Goal: Find specific page/section: Find specific page/section

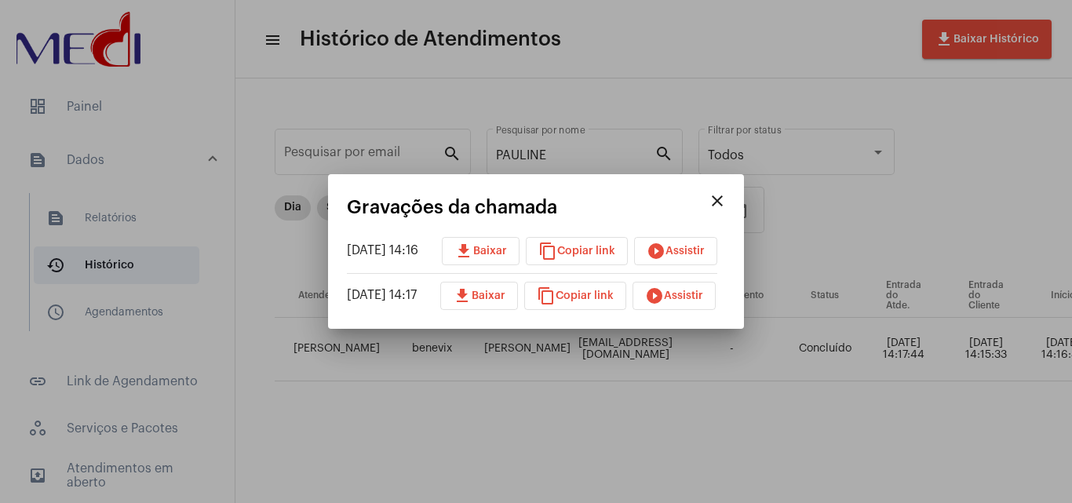
scroll to position [0, 587]
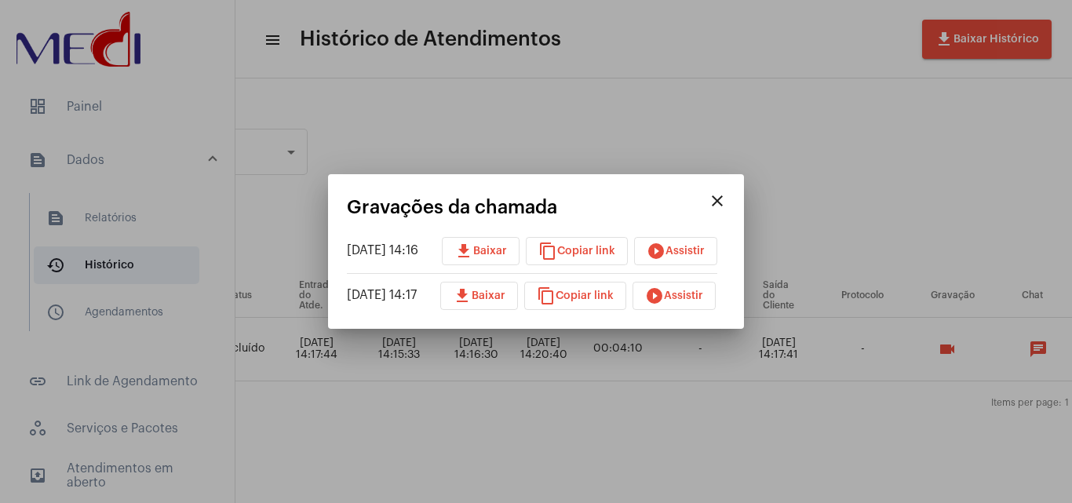
drag, startPoint x: 733, startPoint y: 201, endPoint x: 608, endPoint y: 214, distance: 125.4
click at [726, 209] on mat-icon "close" at bounding box center [717, 200] width 19 height 19
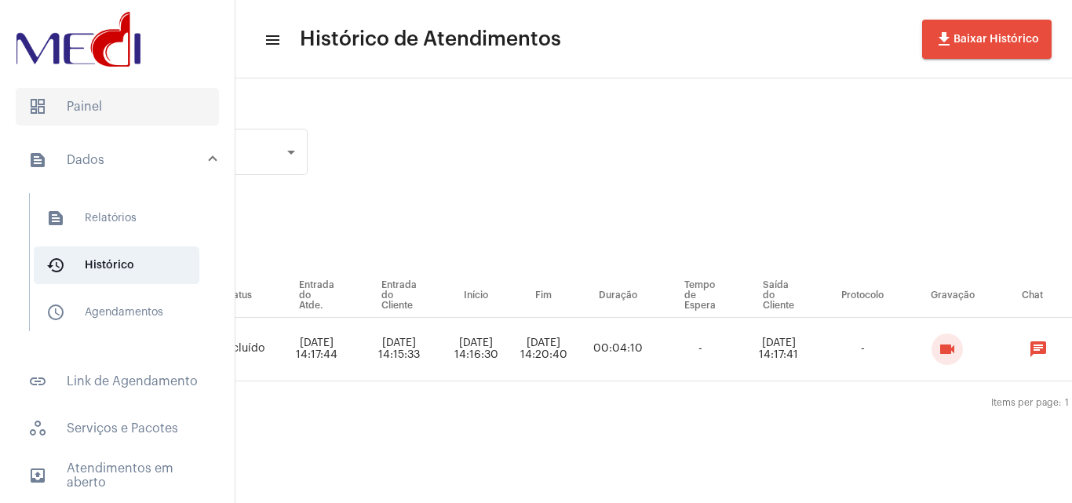
click at [57, 104] on span "dashboard Painel" at bounding box center [117, 107] width 203 height 38
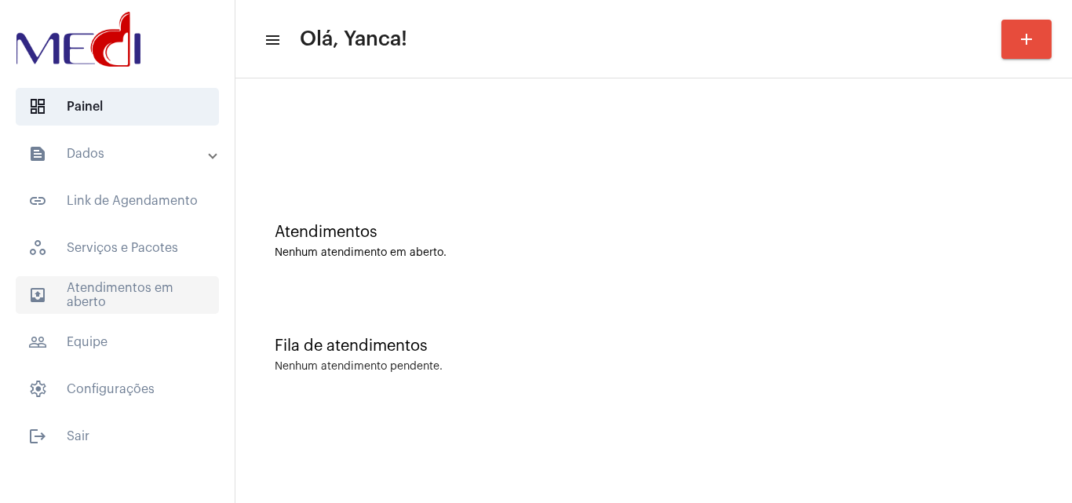
click at [155, 287] on span "outbox_outline Atendimentos em aberto" at bounding box center [117, 295] width 203 height 38
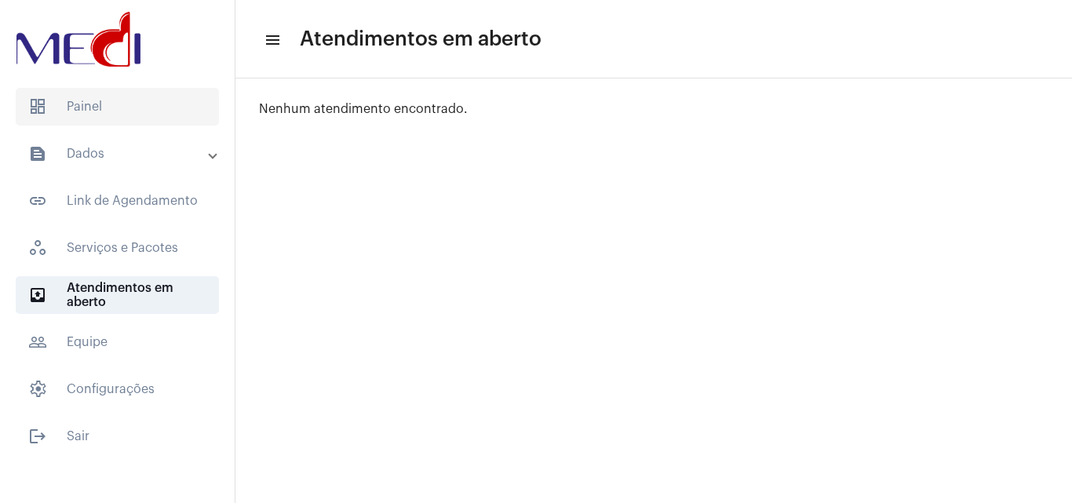
click at [148, 116] on span "dashboard Painel" at bounding box center [117, 107] width 203 height 38
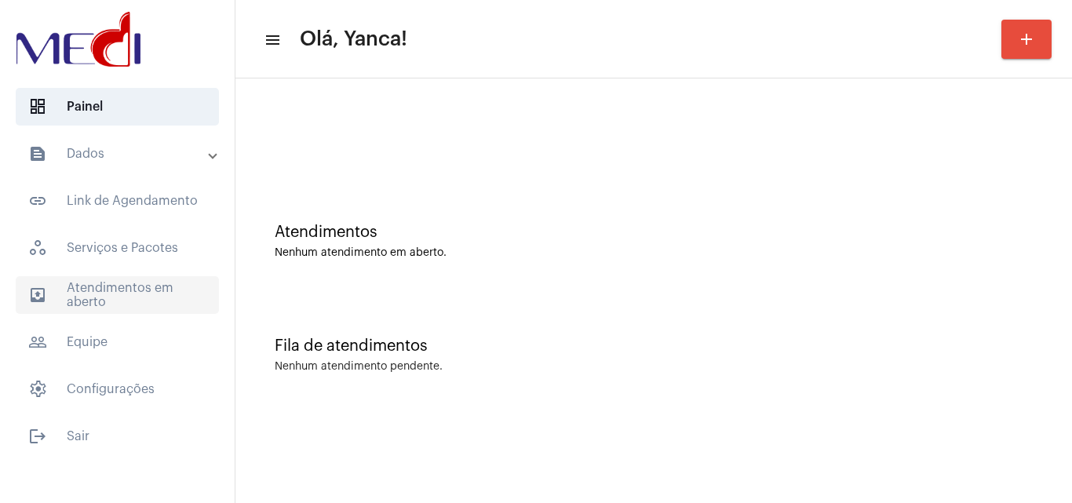
click at [164, 278] on span "outbox_outline Atendimentos em aberto" at bounding box center [117, 295] width 203 height 38
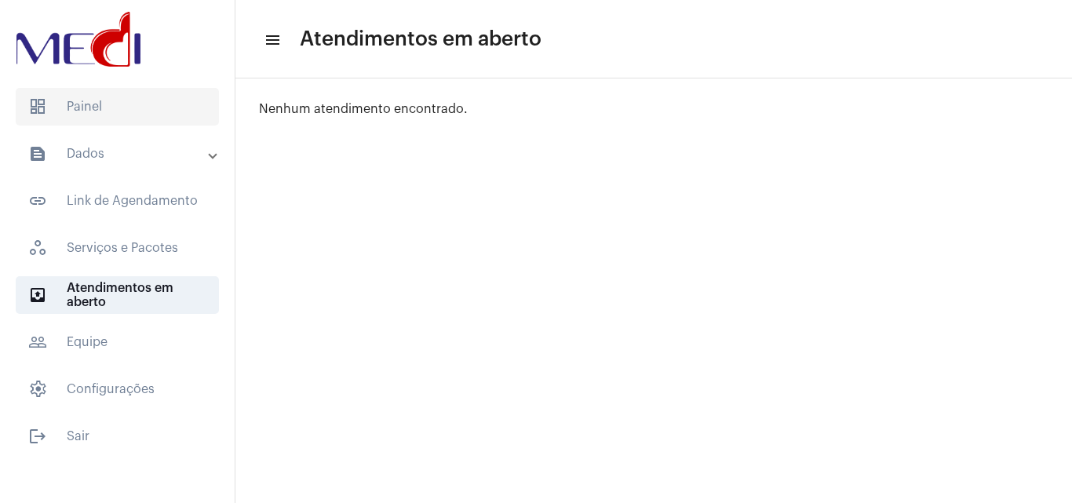
click at [134, 104] on span "dashboard Painel" at bounding box center [117, 107] width 203 height 38
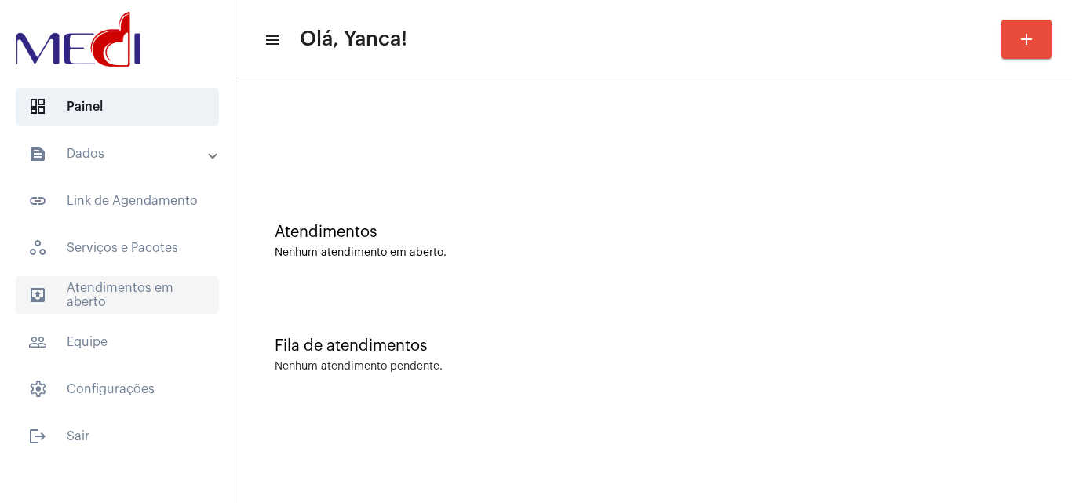
click at [139, 286] on span "outbox_outline Atendimentos em aberto" at bounding box center [117, 295] width 203 height 38
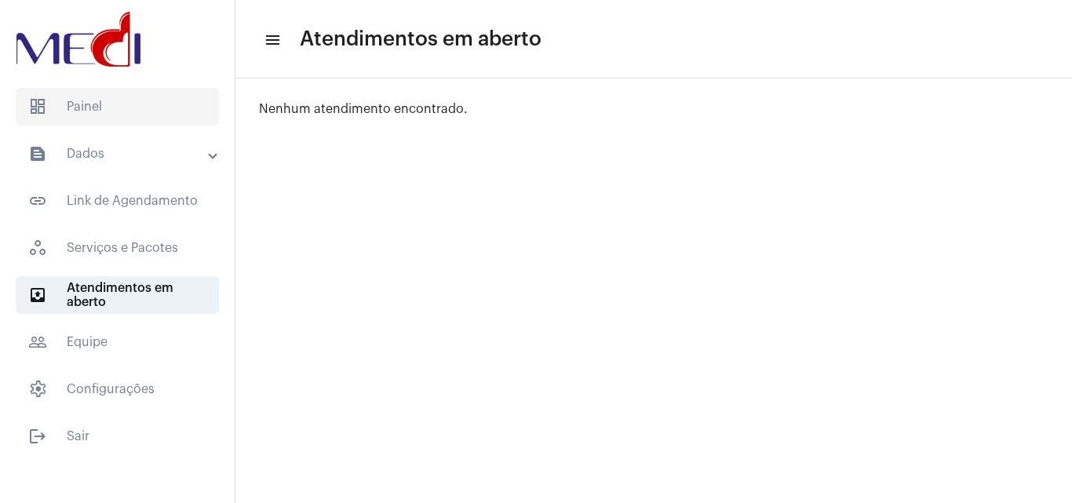
click at [127, 122] on span "dashboard Painel" at bounding box center [117, 107] width 203 height 38
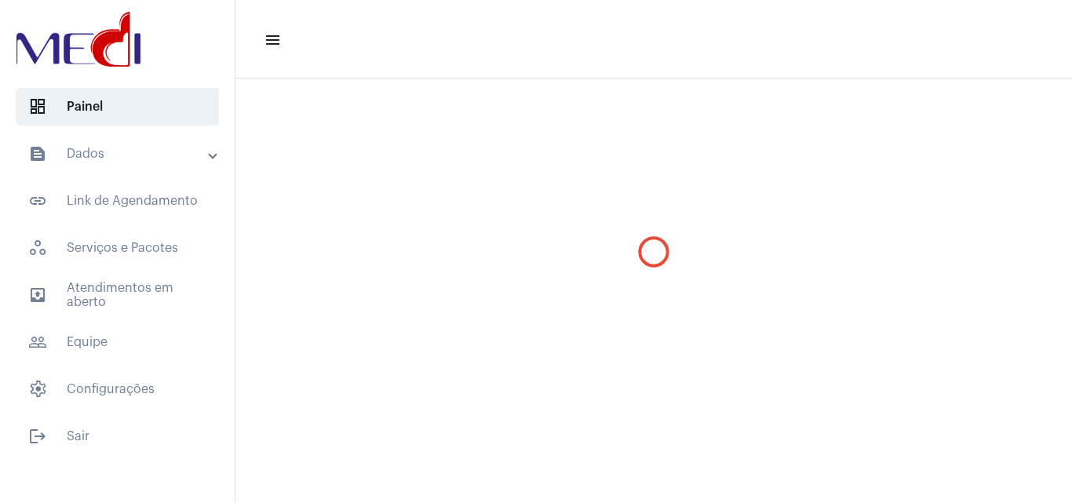
click at [119, 164] on mat-expansion-panel-header "text_snippet_outlined Dados" at bounding box center [121, 154] width 225 height 38
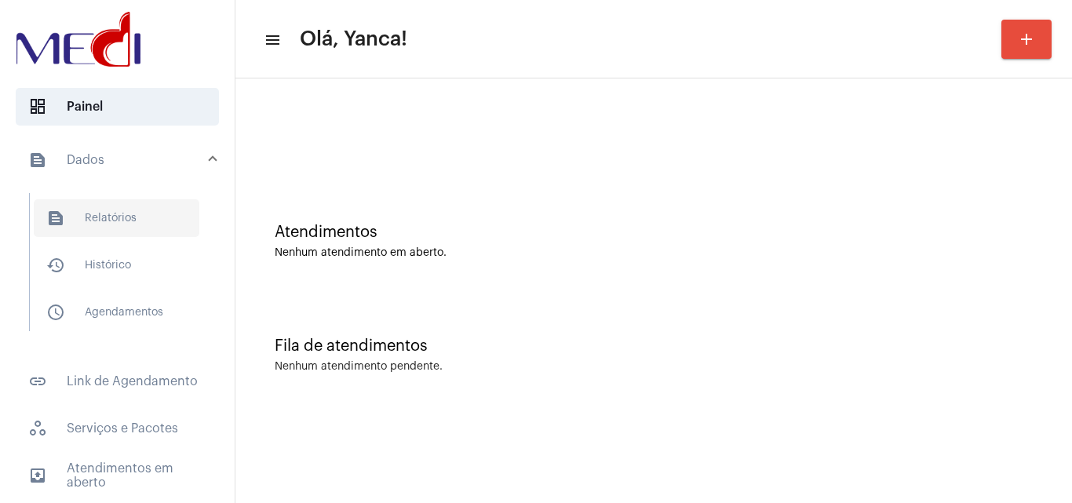
click at [140, 217] on span "text_snippet_outlined Relatórios" at bounding box center [117, 218] width 166 height 38
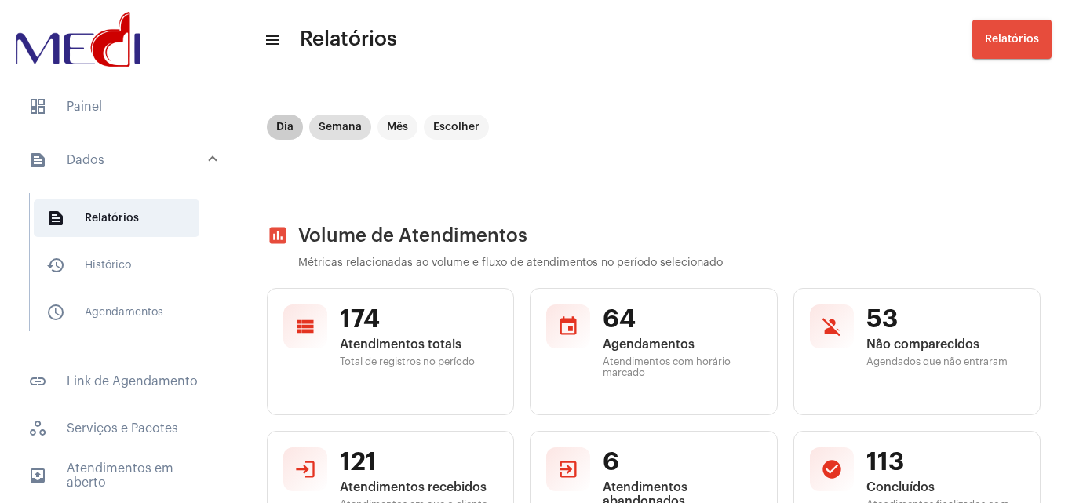
click at [276, 121] on mat-chip "Dia" at bounding box center [285, 127] width 36 height 25
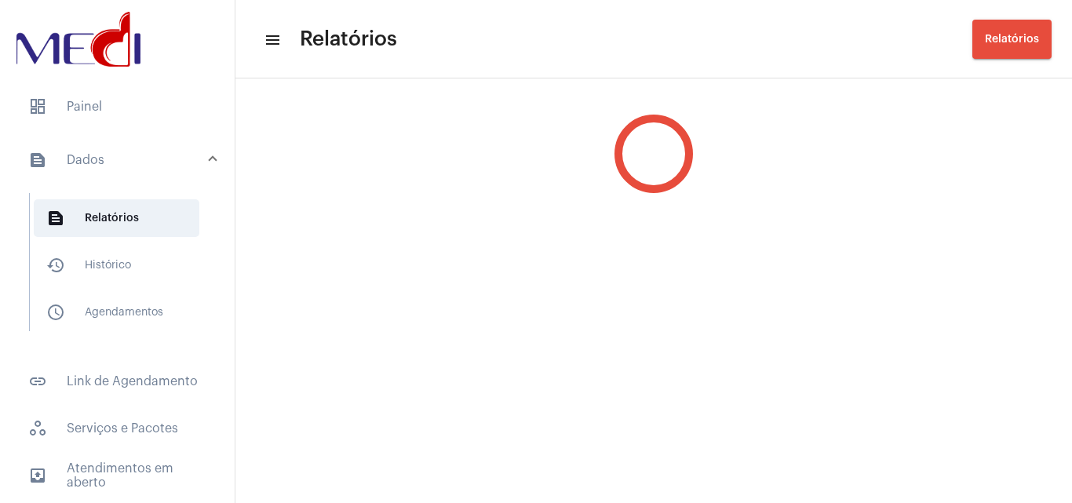
click at [278, 123] on div at bounding box center [653, 153] width 836 height 141
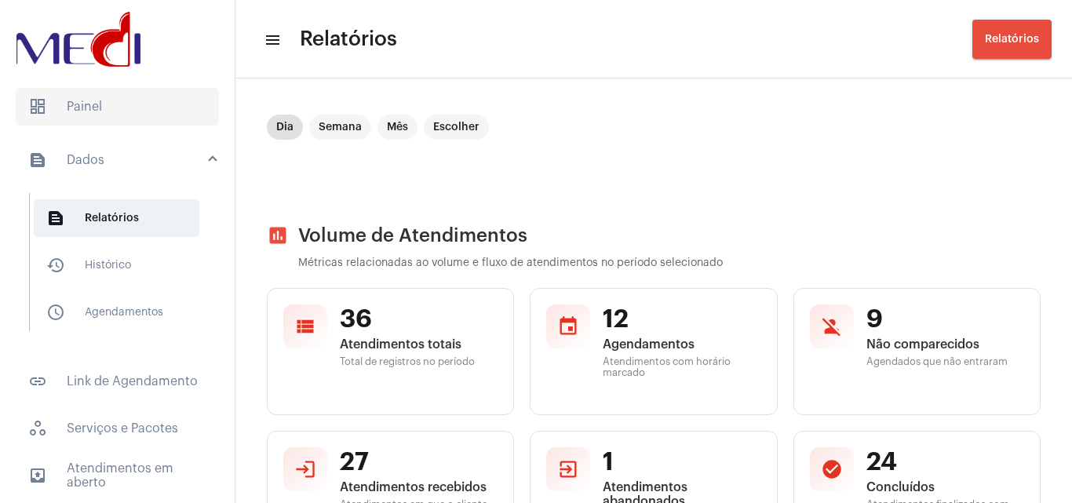
click at [126, 99] on span "dashboard Painel" at bounding box center [117, 107] width 203 height 38
